Goal: Check status: Check status

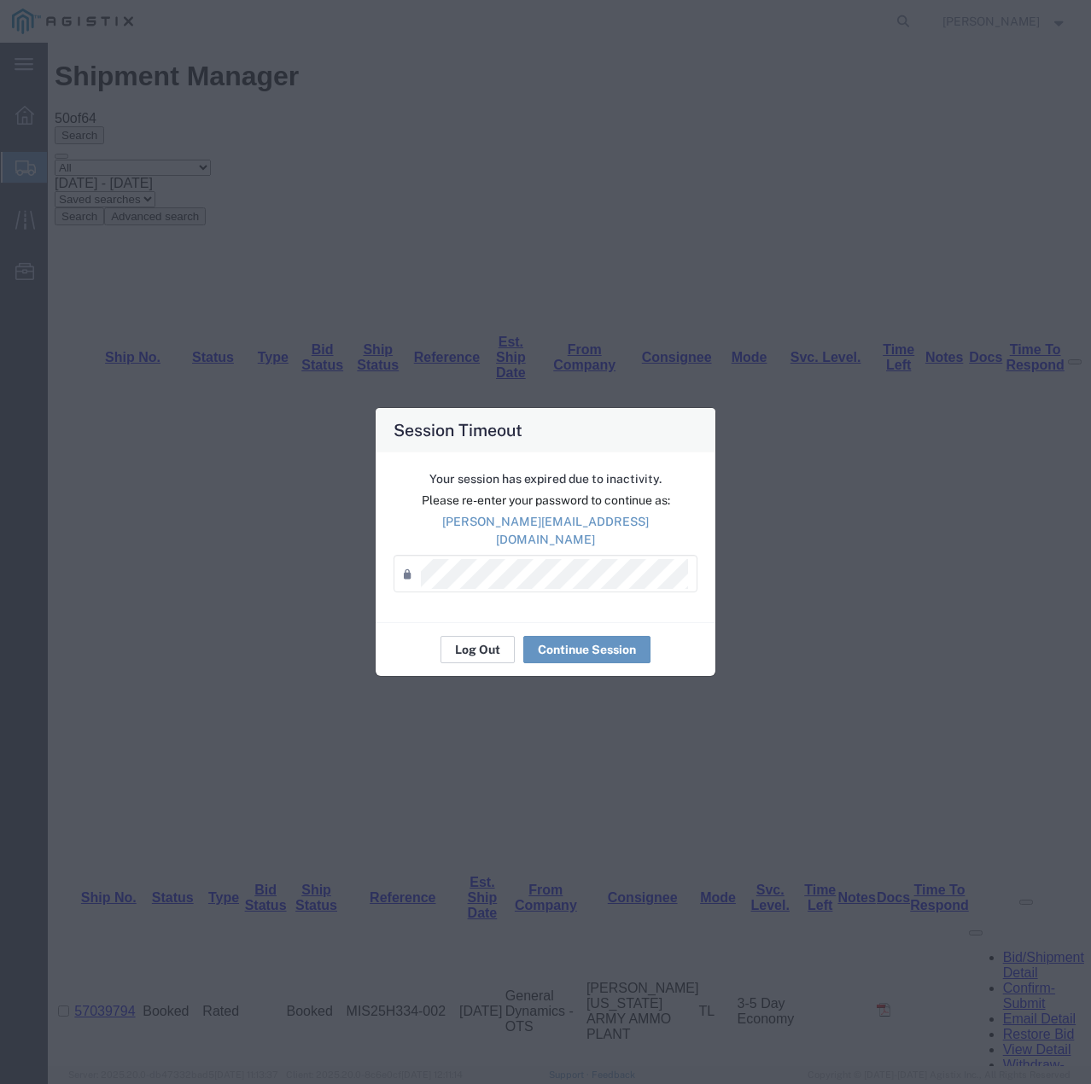
click at [459, 643] on button "Log Out" at bounding box center [478, 649] width 74 height 27
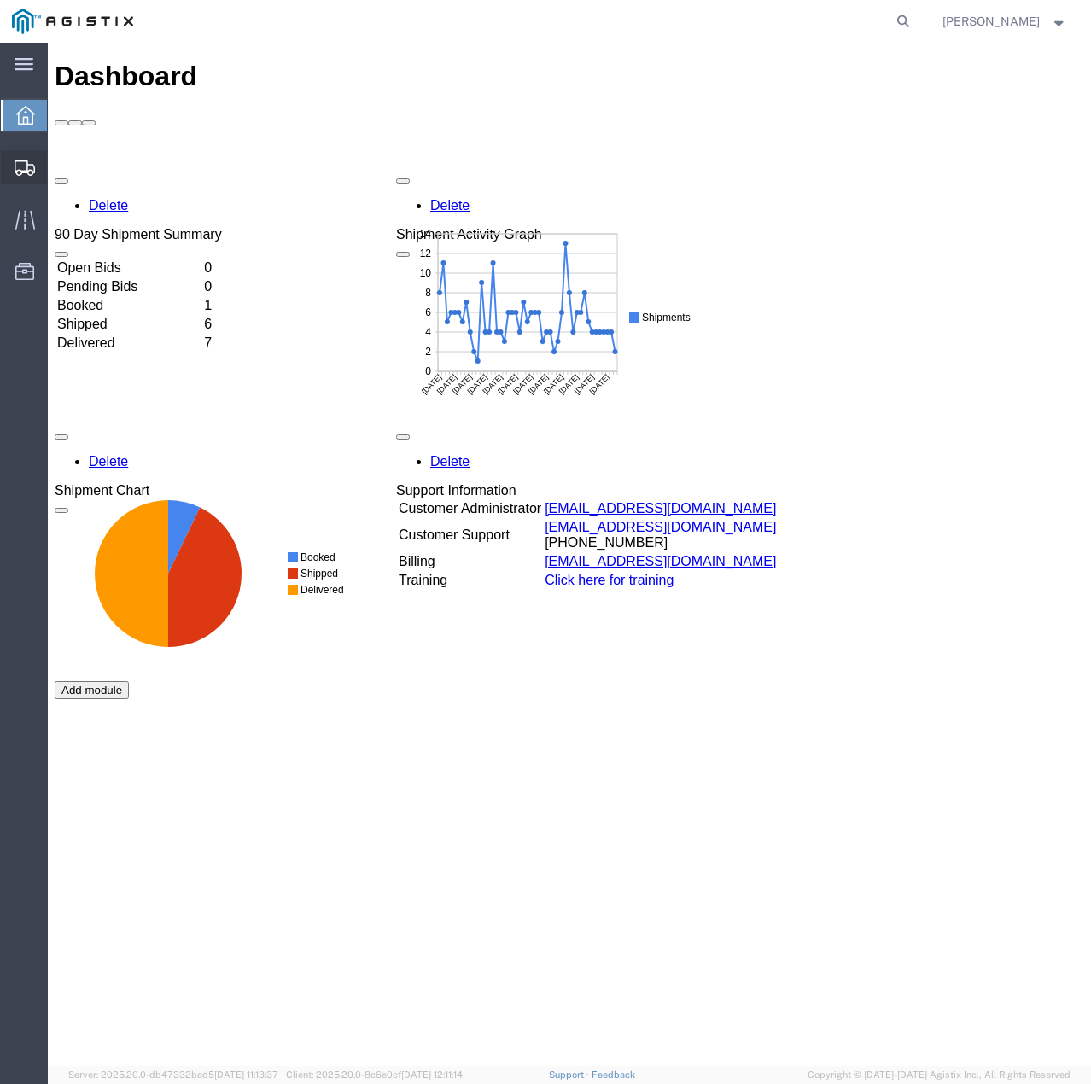
click at [30, 166] on icon at bounding box center [25, 168] width 20 height 15
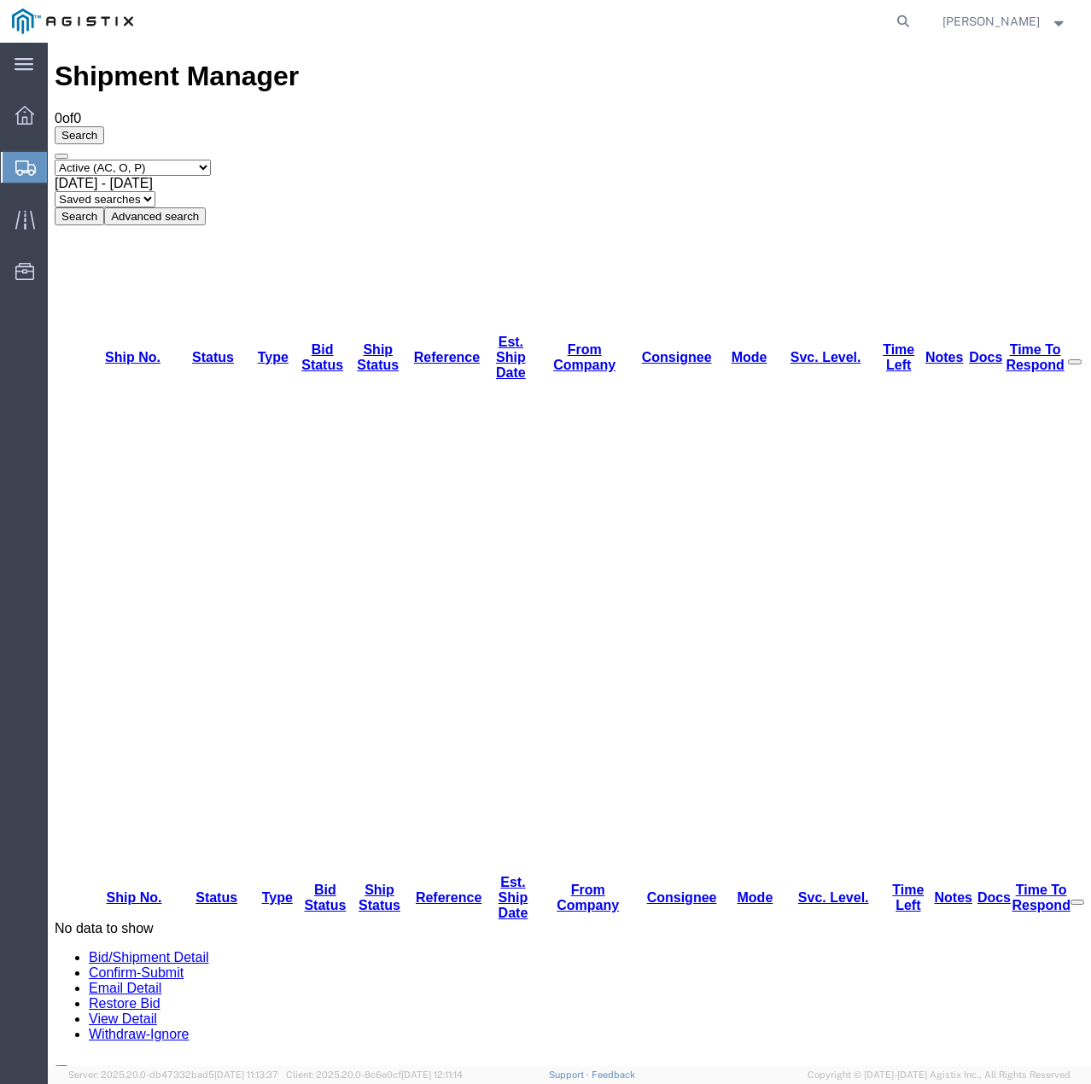
click at [211, 160] on select "Select status Active (AC, O, P) All Approved Awaiting Confirmation (AC) Booked …" at bounding box center [133, 168] width 156 height 16
select select "ALL"
click at [55, 160] on select "Select status Active (AC, O, P) All Approved Awaiting Confirmation (AC) Booked …" at bounding box center [133, 168] width 156 height 16
click at [104, 208] on button "Search" at bounding box center [80, 217] width 50 height 18
